Goal: Information Seeking & Learning: Learn about a topic

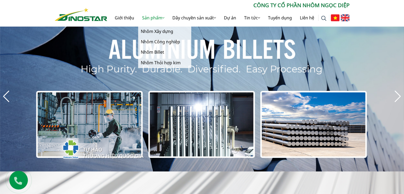
click at [164, 17] on link "Sản phẩm" at bounding box center [153, 17] width 30 height 17
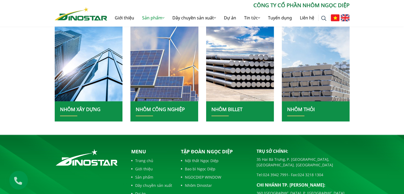
scroll to position [133, 0]
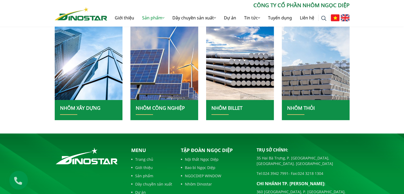
click at [88, 108] on link "Nhôm xây dựng" at bounding box center [80, 108] width 40 height 6
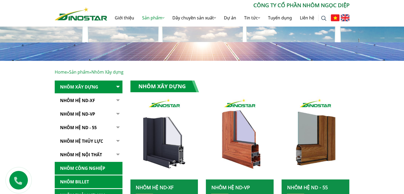
scroll to position [53, 0]
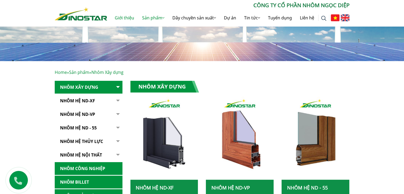
click at [126, 17] on link "Giới thiệu" at bounding box center [124, 17] width 27 height 17
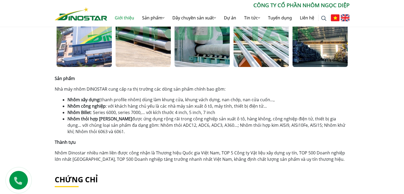
scroll to position [319, 0]
